Goal: Task Accomplishment & Management: Complete application form

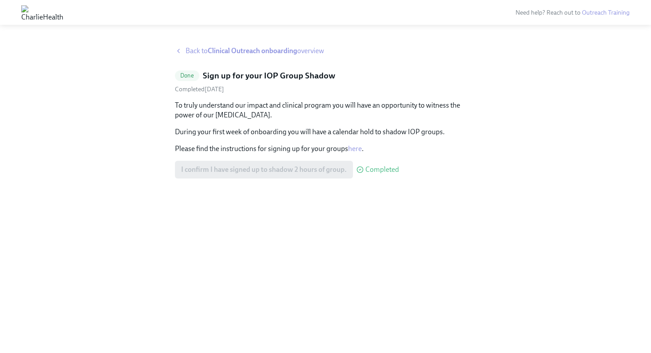
click at [192, 52] on span "Back to Clinical Outreach onboarding overview" at bounding box center [255, 51] width 139 height 10
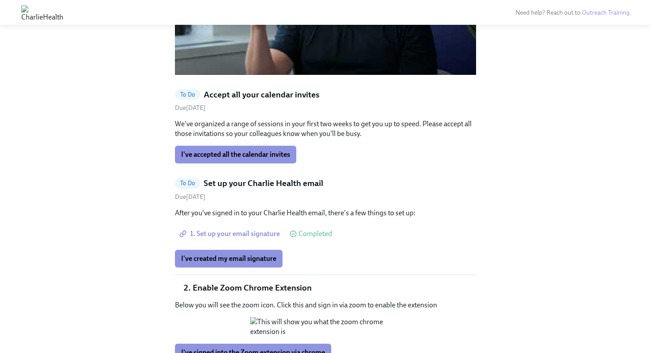
scroll to position [814, 0]
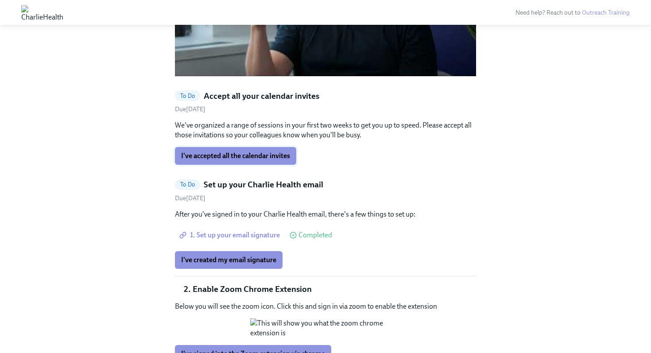
click at [255, 152] on span "I've accepted all the calendar invites" at bounding box center [235, 156] width 109 height 9
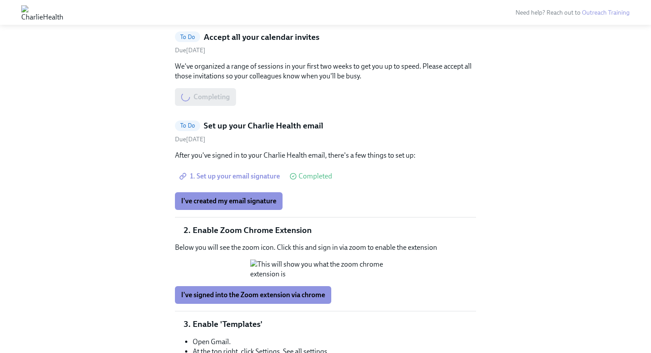
scroll to position [873, 0]
click at [233, 196] on span "I've created my email signature" at bounding box center [228, 200] width 95 height 9
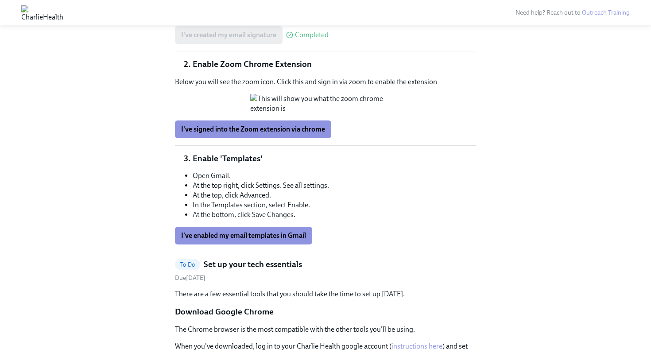
scroll to position [946, 0]
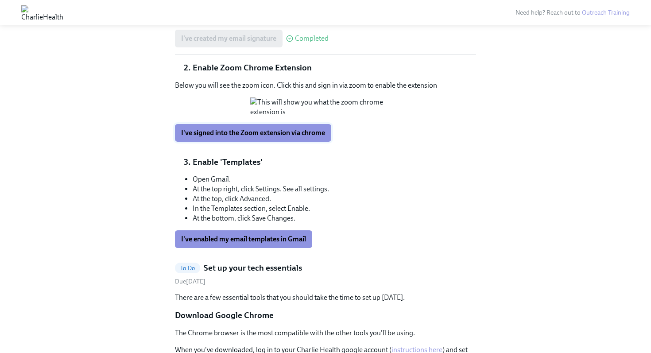
click at [241, 137] on span "I've signed into the Zoom extension via chrome" at bounding box center [253, 132] width 144 height 9
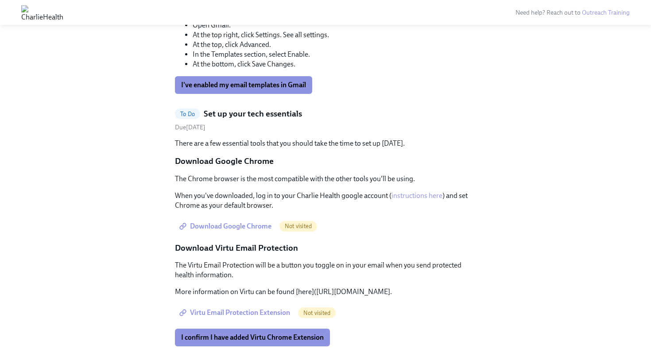
scroll to position [1102, 0]
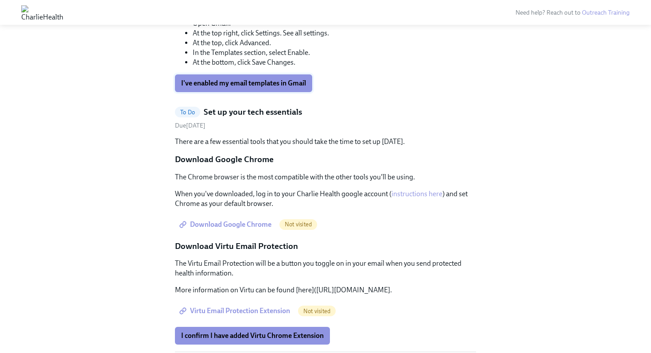
click at [280, 88] on span "I've enabled my email templates in Gmail" at bounding box center [243, 83] width 125 height 9
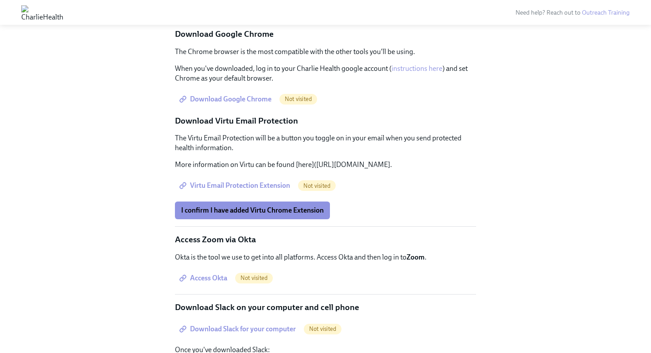
scroll to position [928, 0]
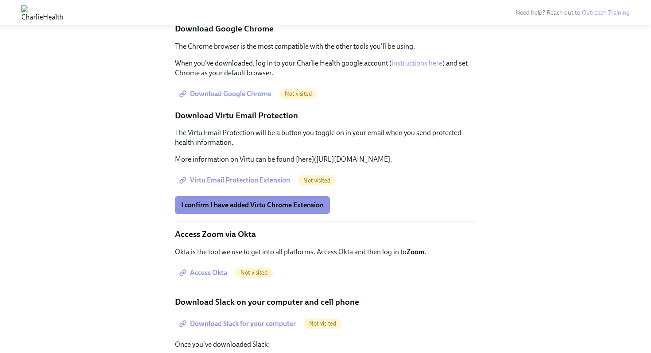
click at [266, 176] on span "Virtu Email Protection Extension" at bounding box center [235, 180] width 109 height 9
click at [272, 201] on button "I confirm I have added Virtu Chrome Extension" at bounding box center [252, 205] width 155 height 18
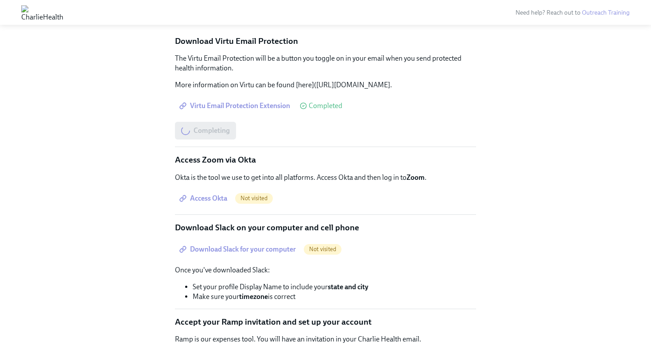
scroll to position [1018, 0]
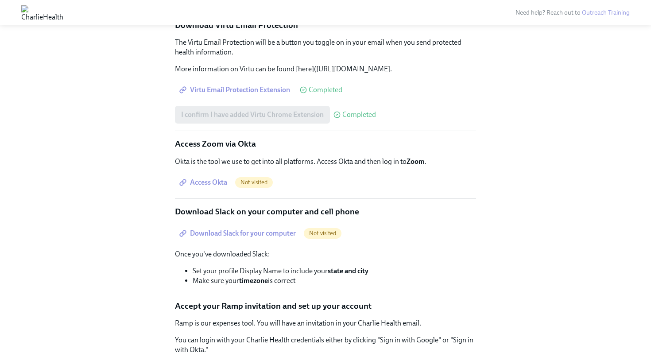
click at [211, 178] on span "Access Okta" at bounding box center [204, 182] width 46 height 9
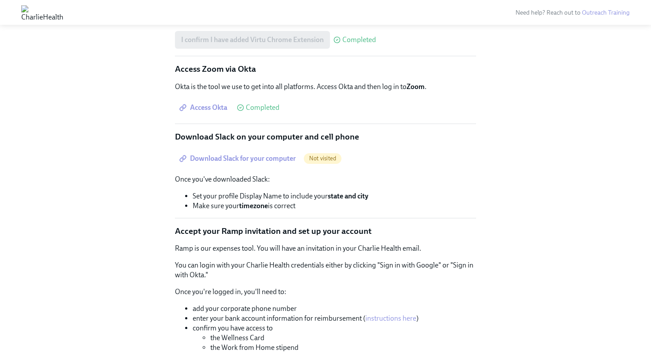
scroll to position [1096, 0]
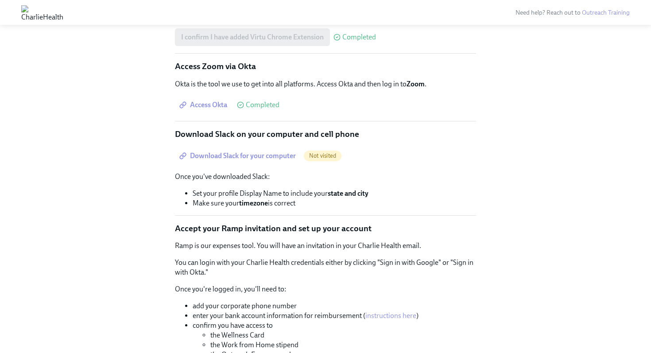
click at [271, 152] on span "Download Slack for your computer" at bounding box center [238, 156] width 115 height 9
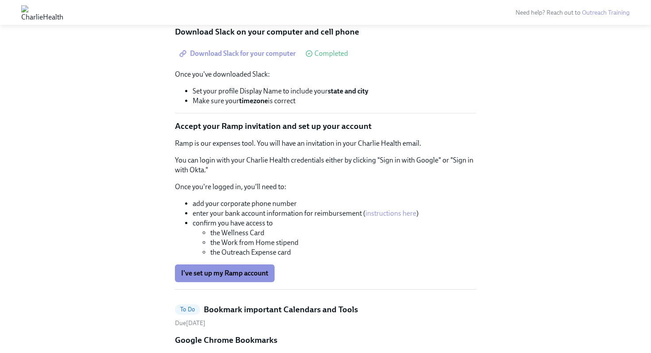
scroll to position [1205, 0]
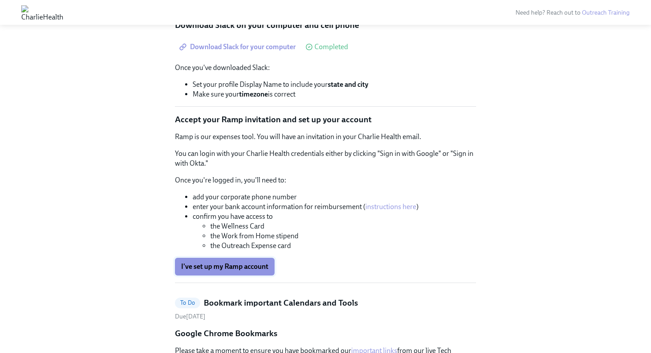
click at [231, 262] on span "I've set up my Ramp account" at bounding box center [224, 266] width 87 height 9
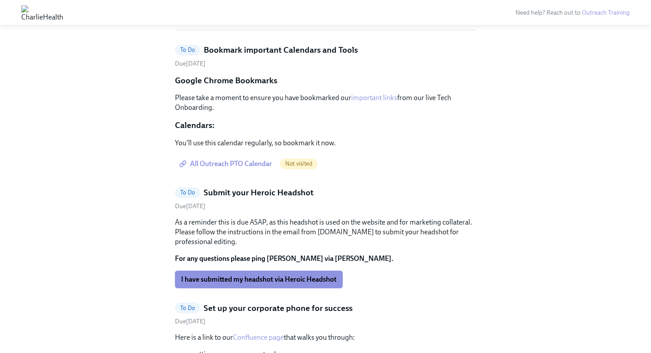
scroll to position [1459, 0]
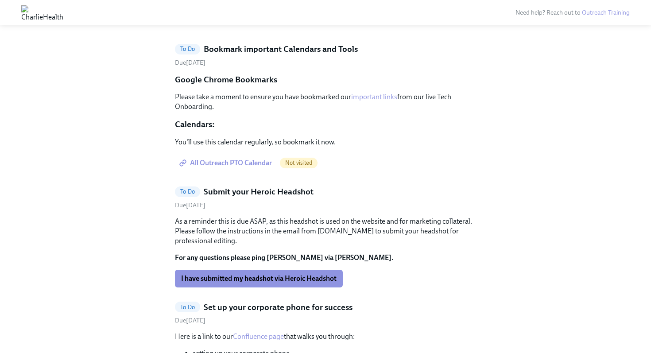
click at [225, 159] on span "All Outreach PTO Calendar" at bounding box center [226, 163] width 91 height 9
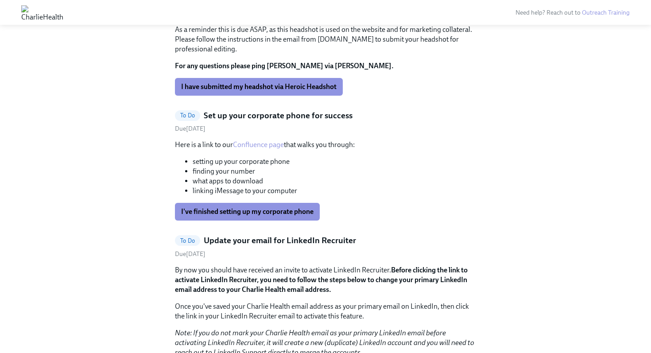
scroll to position [1507, 0]
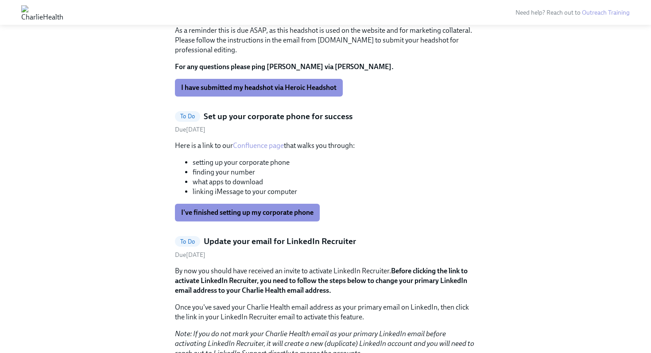
click at [260, 141] on link "Confluence page" at bounding box center [258, 145] width 51 height 8
click at [266, 208] on span "I've finished setting up my corporate phone" at bounding box center [247, 212] width 132 height 9
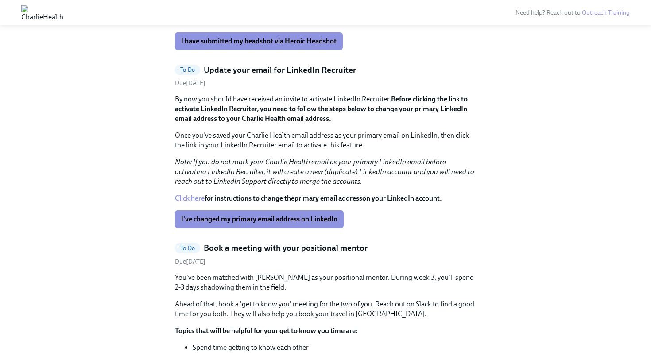
scroll to position [1565, 0]
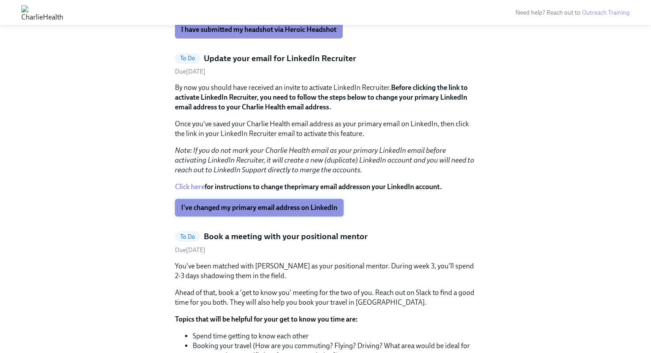
click at [287, 203] on span "I've changed my primary email address on LinkedIn" at bounding box center [259, 207] width 156 height 9
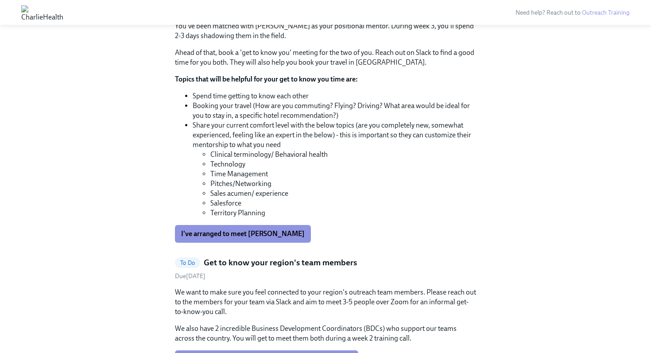
scroll to position [1627, 0]
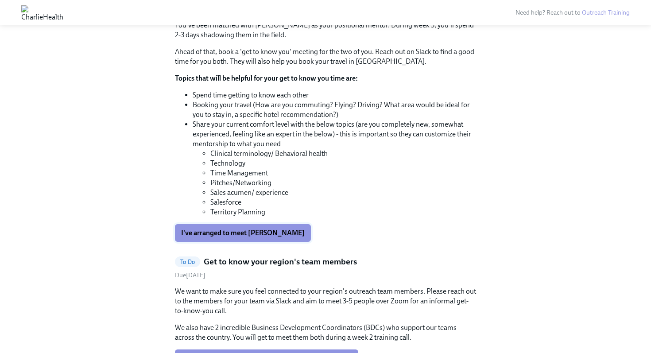
click at [264, 224] on button "I've arranged to meet [PERSON_NAME]" at bounding box center [243, 233] width 136 height 18
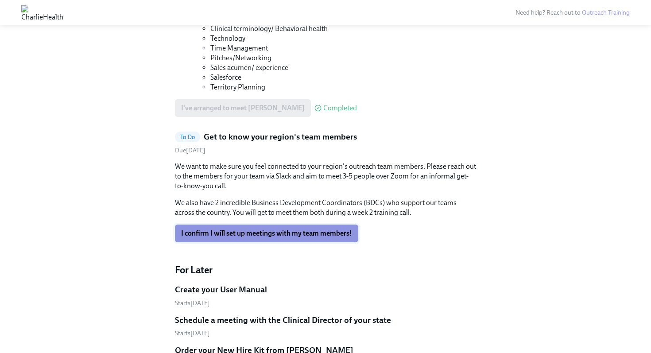
scroll to position [1487, 0]
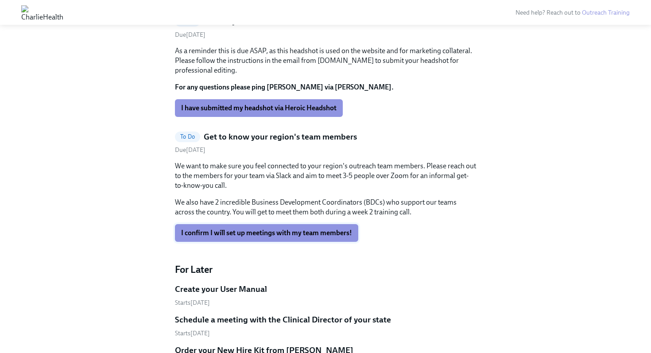
click at [276, 229] on span "I confirm I will set up meetings with my team members!" at bounding box center [266, 233] width 171 height 9
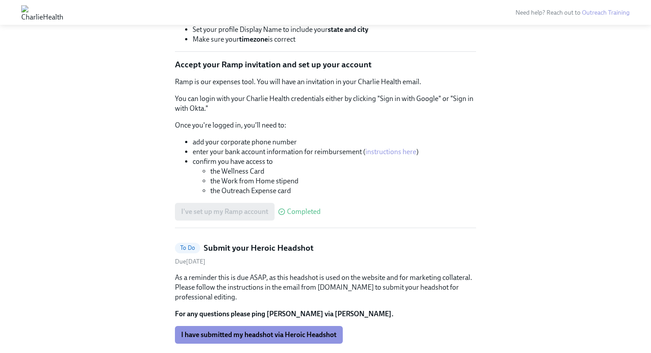
scroll to position [1227, 0]
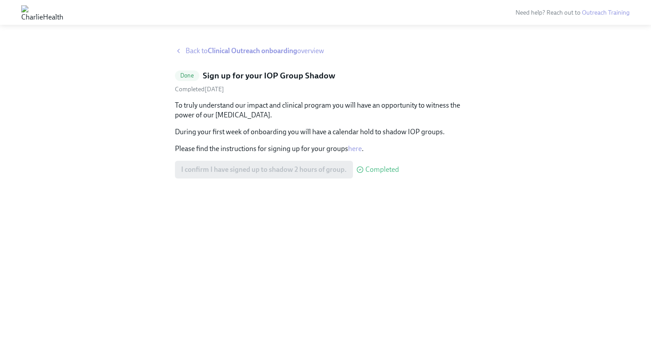
click at [355, 149] on link "here" at bounding box center [355, 148] width 14 height 8
click at [265, 51] on strong "Clinical Outreach onboarding" at bounding box center [253, 51] width 90 height 8
